Goal: Task Accomplishment & Management: Complete application form

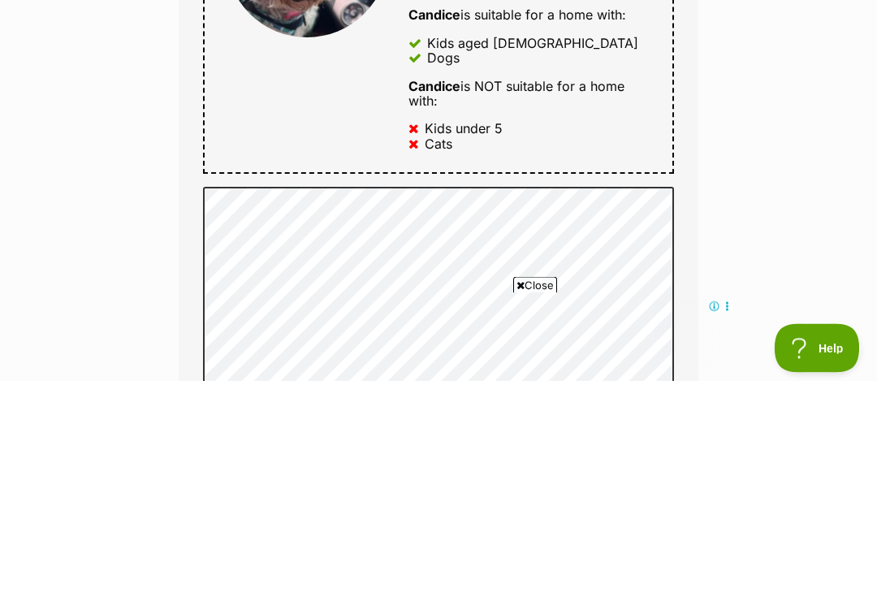
scroll to position [1034, 0]
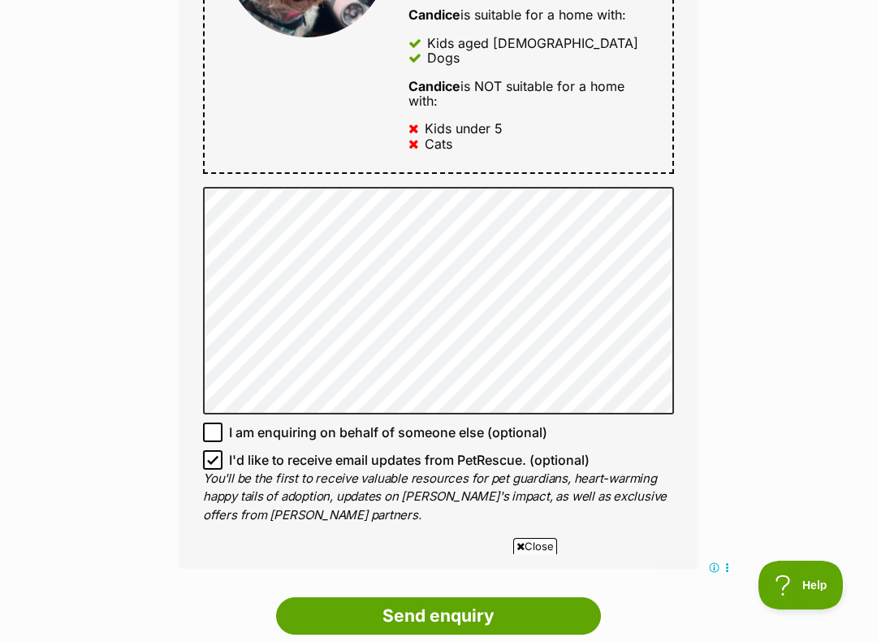
click at [673, 422] on label "I am enquiring on behalf of someone else (optional)" at bounding box center [438, 431] width 471 height 19
click at [223, 422] on input "I am enquiring on behalf of someone else (optional)" at bounding box center [212, 431] width 19 height 19
checkbox input "true"
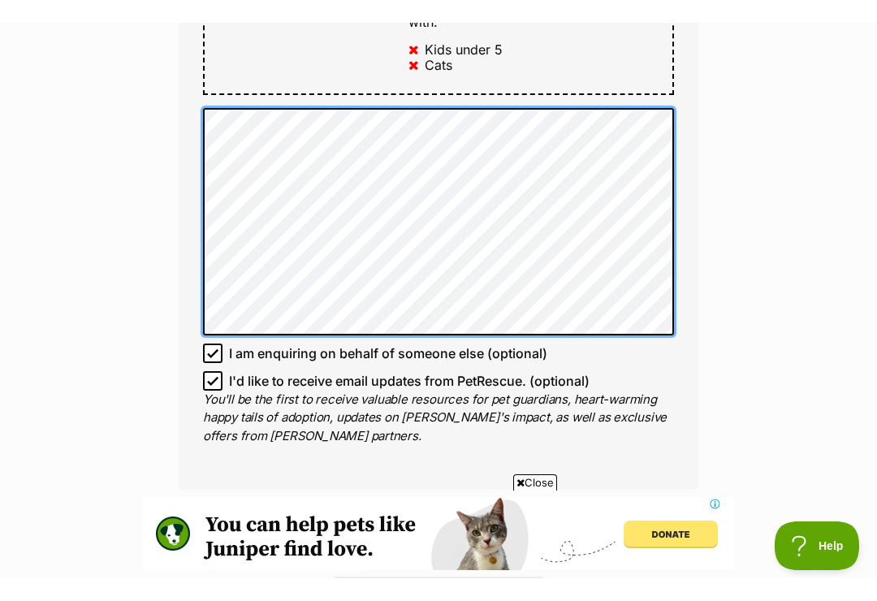
scroll to position [0, 0]
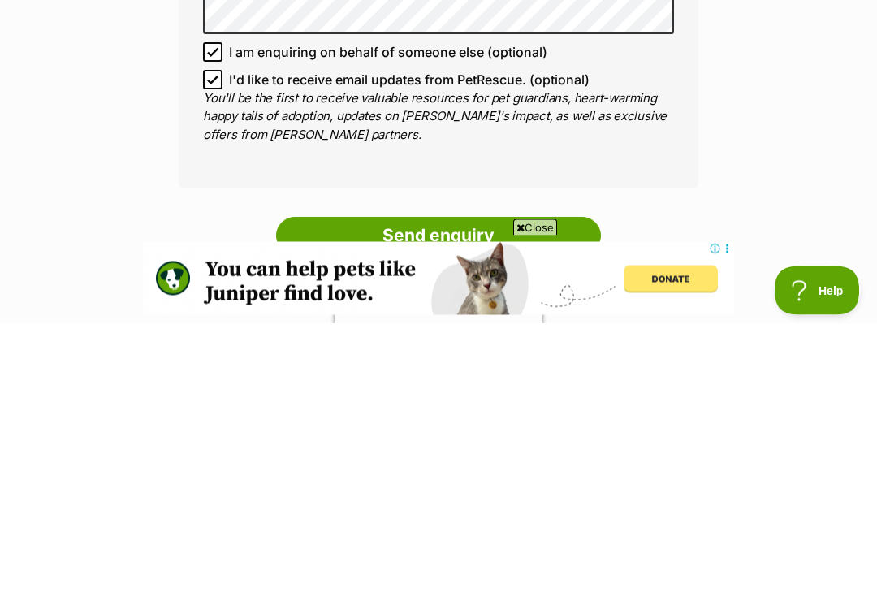
click at [466, 495] on input "Send enquiry" at bounding box center [438, 513] width 325 height 37
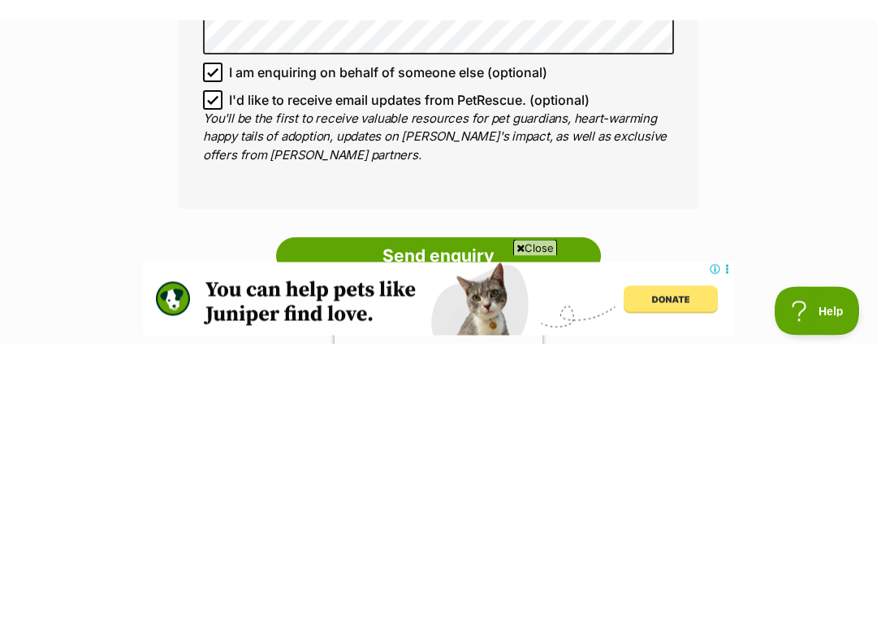
scroll to position [1414, 0]
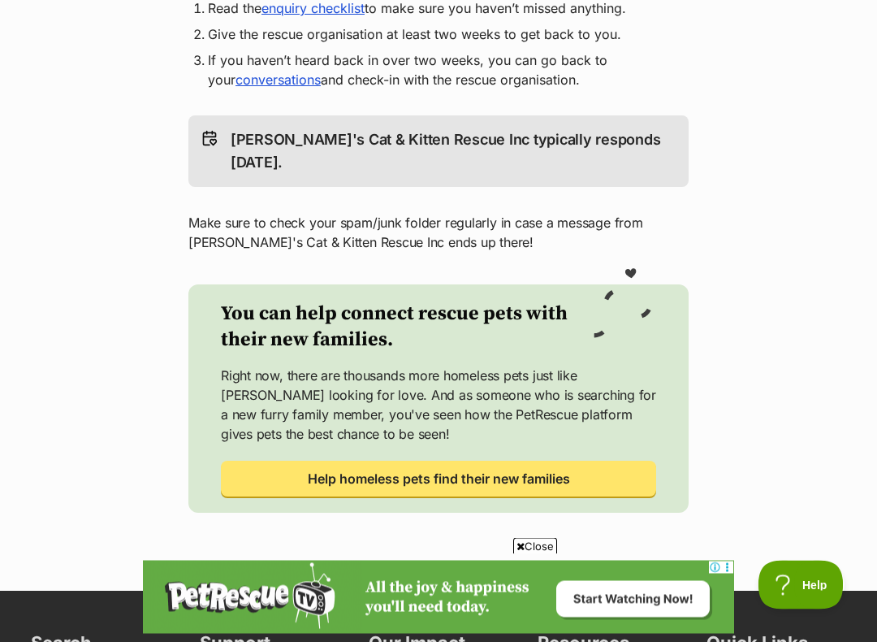
scroll to position [489, 0]
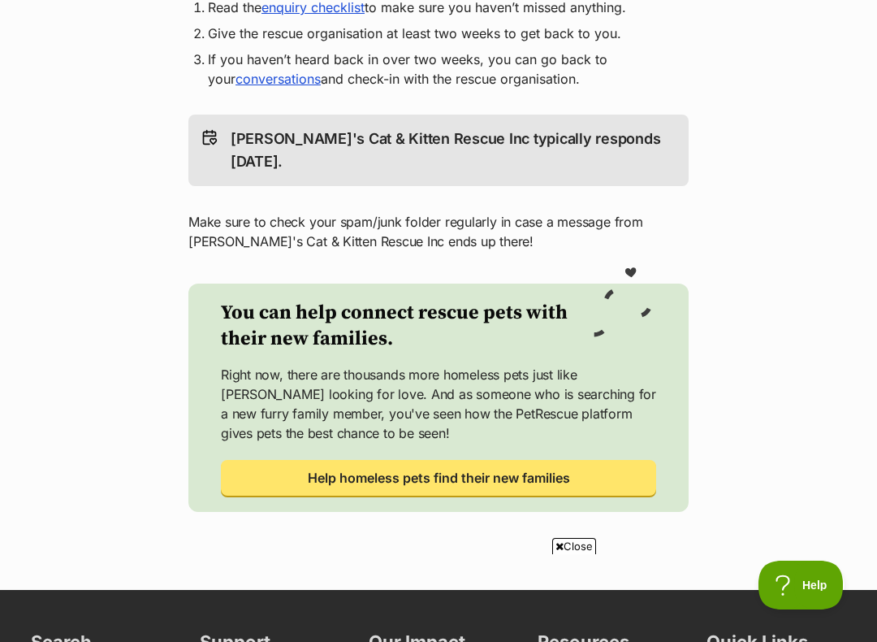
click at [625, 460] on link "Help homeless pets find their new families" at bounding box center [438, 478] width 435 height 36
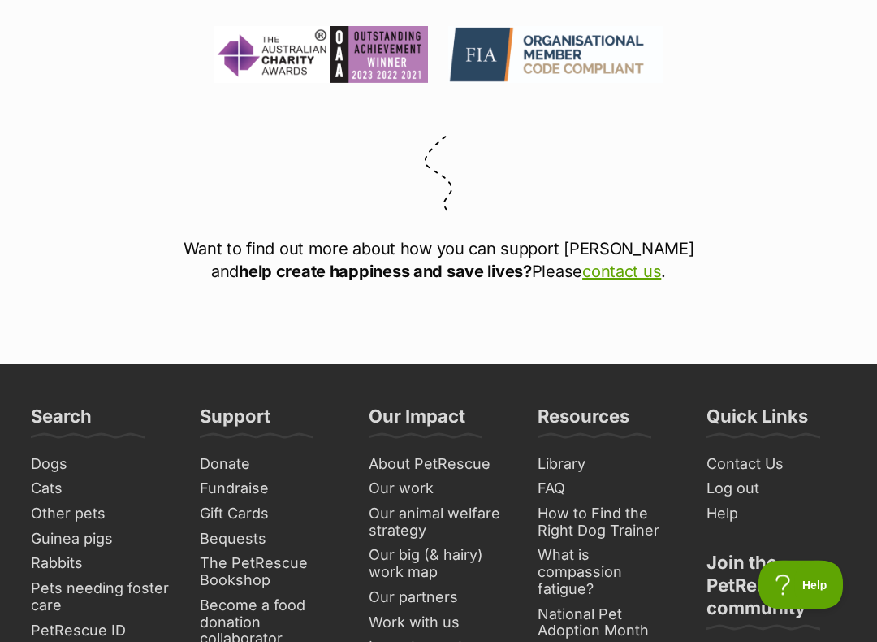
scroll to position [3558, 0]
